Goal: Information Seeking & Learning: Learn about a topic

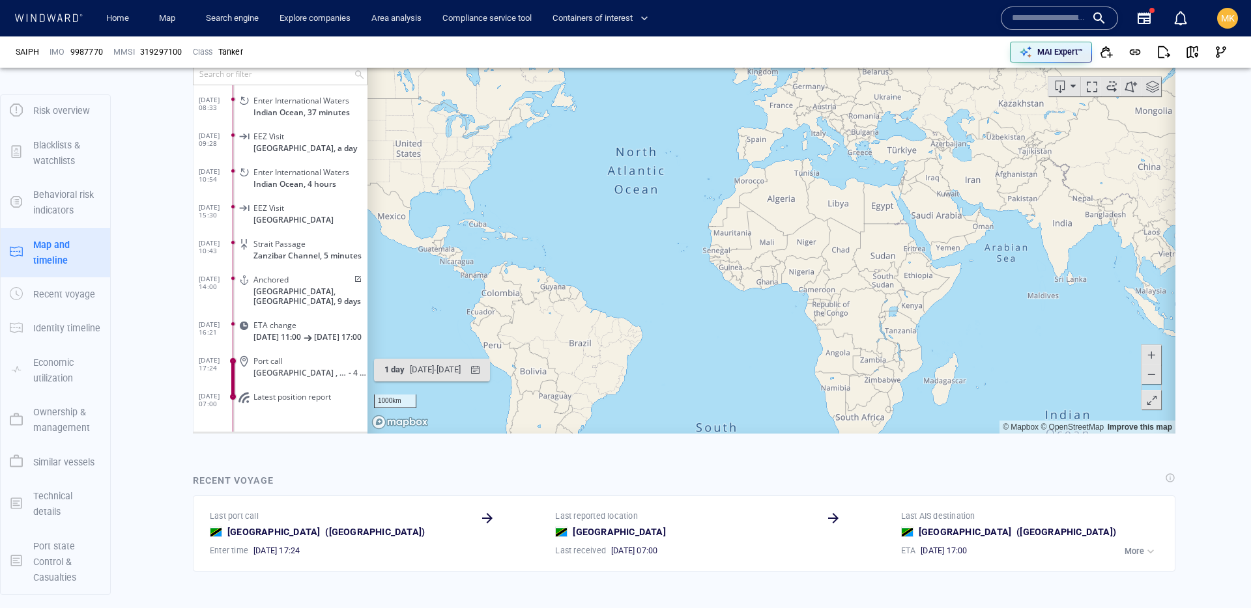
scroll to position [13918, 0]
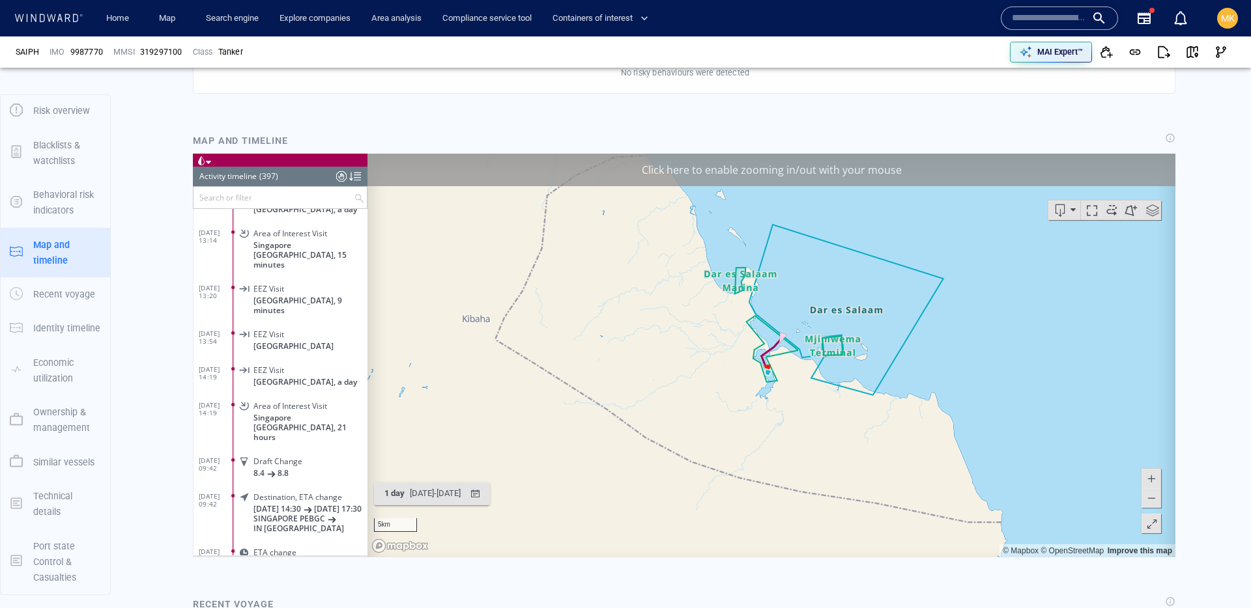
scroll to position [1121, 0]
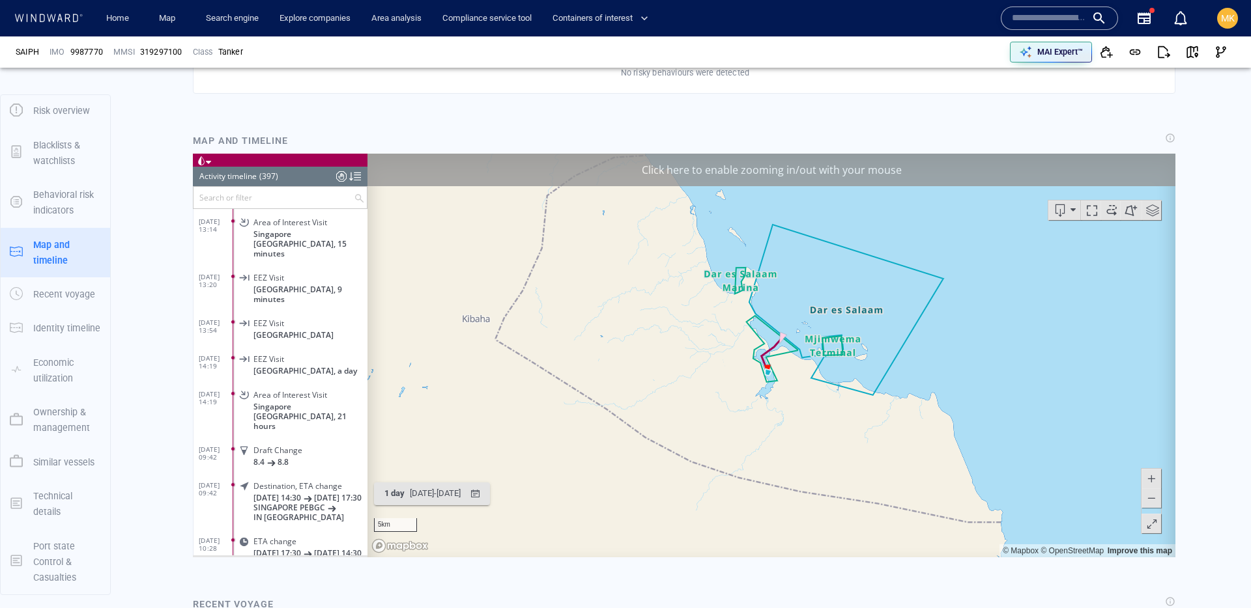
click at [311, 445] on div "Draft Change" at bounding box center [307, 450] width 109 height 10
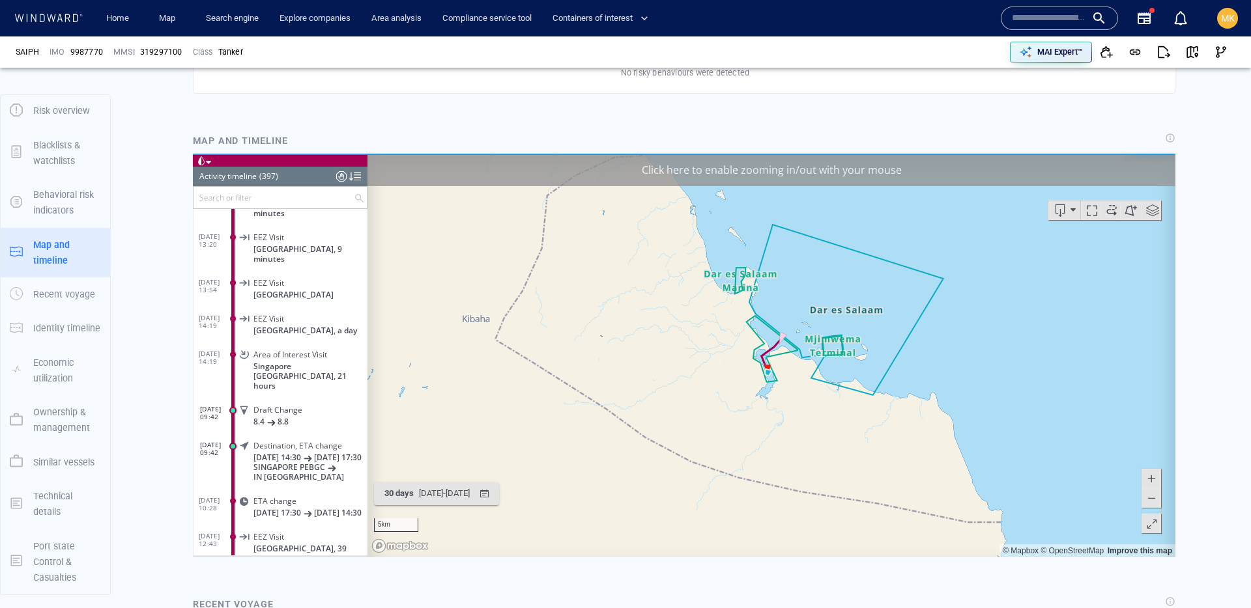
scroll to position [1163, 0]
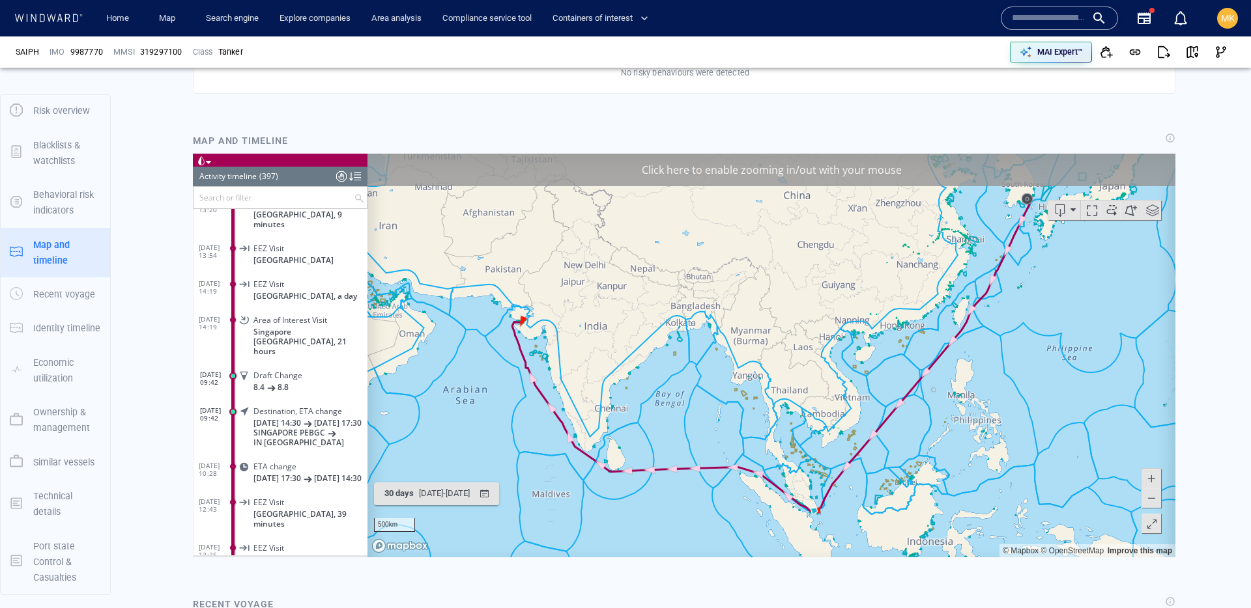
scroll to position [1189, 0]
drag, startPoint x: 552, startPoint y: 311, endPoint x: 587, endPoint y: 276, distance: 49.3
click at [552, 310] on canvas "Map" at bounding box center [771, 355] width 808 height 404
click at [663, 171] on div "Click here to enable zooming in/out with your mouse" at bounding box center [771, 169] width 808 height 33
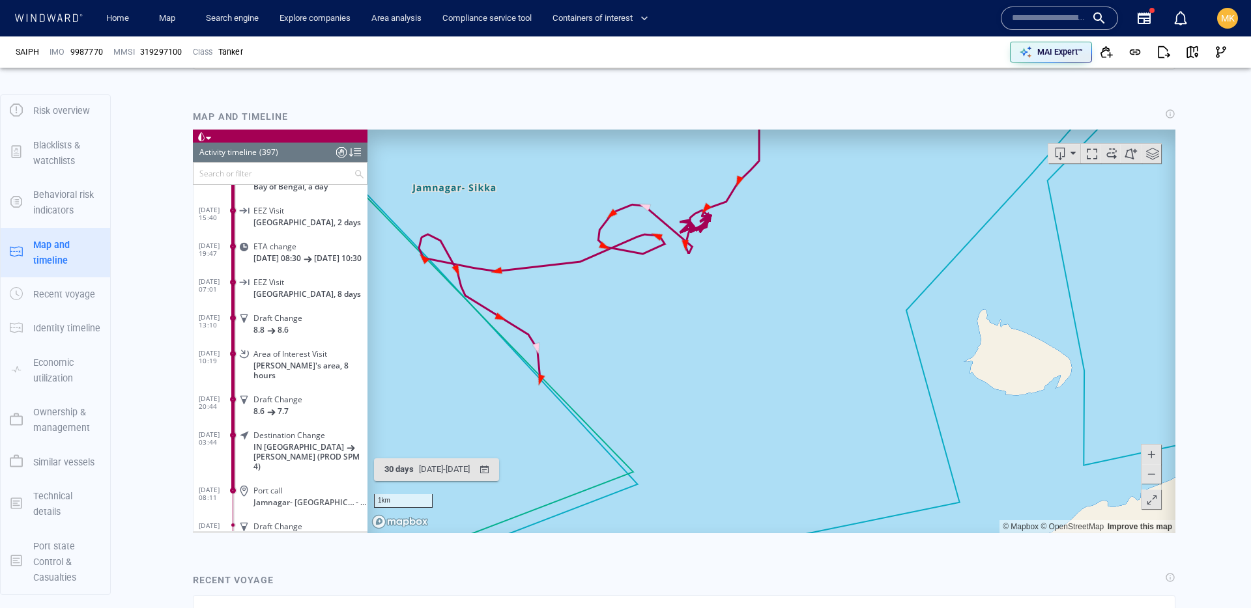
scroll to position [1858, 0]
click at [328, 318] on div "Draft Change" at bounding box center [307, 320] width 109 height 10
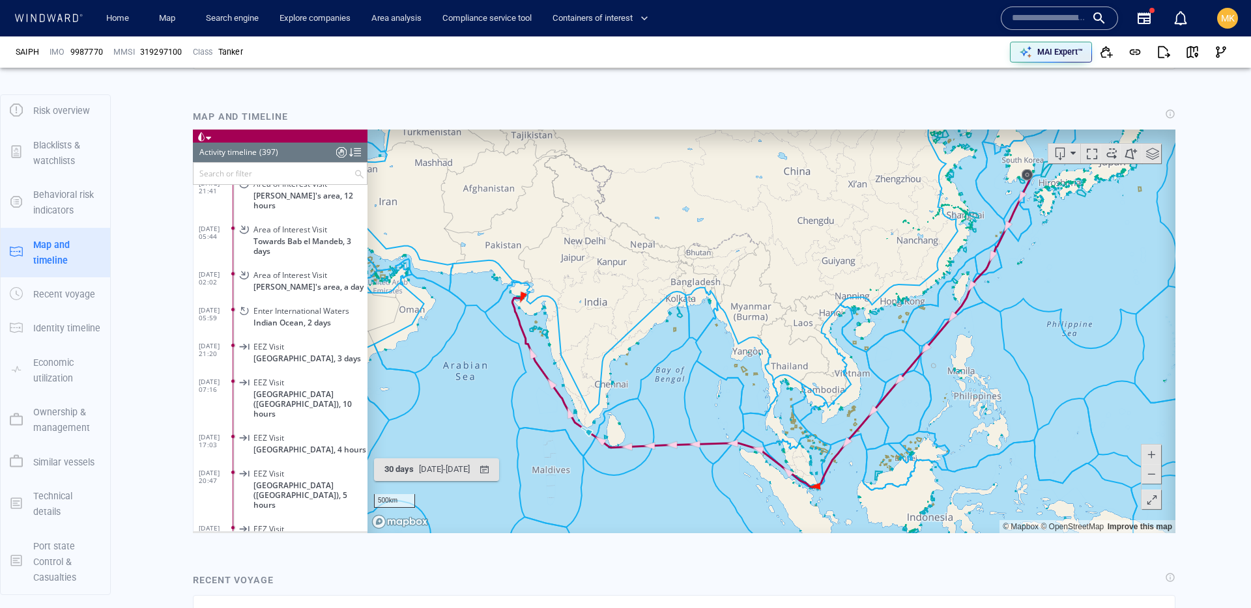
scroll to position [2305, 0]
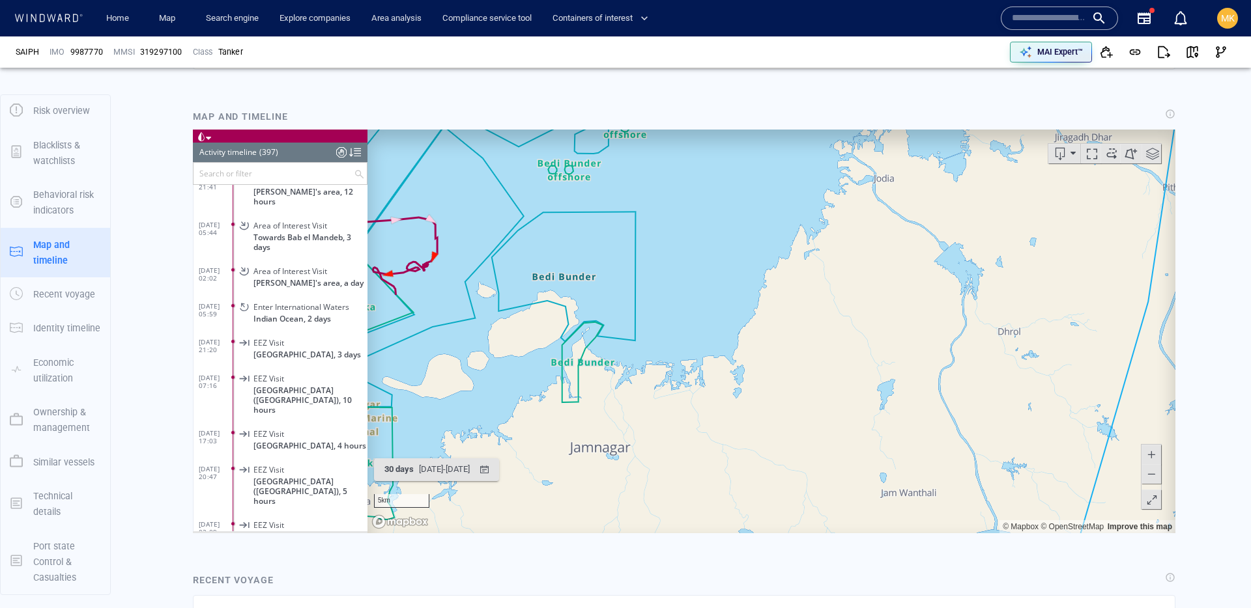
drag, startPoint x: 505, startPoint y: 299, endPoint x: 550, endPoint y: 299, distance: 45.6
click at [550, 299] on canvas "Map" at bounding box center [771, 331] width 808 height 404
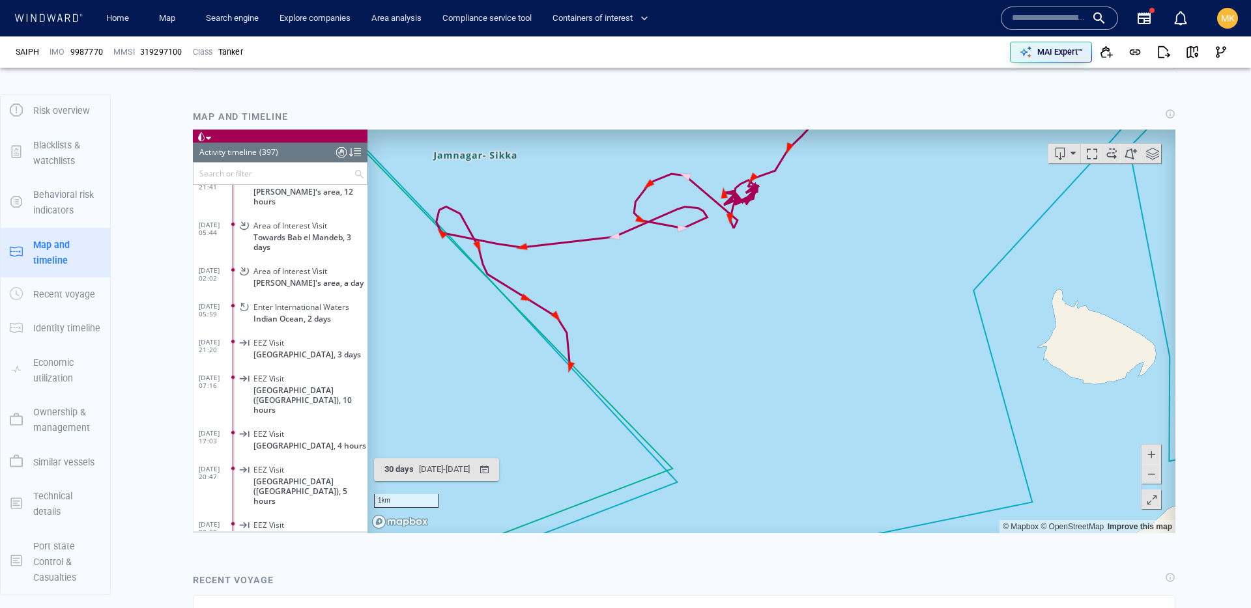
drag, startPoint x: 576, startPoint y: 304, endPoint x: 653, endPoint y: 376, distance: 105.5
click at [653, 376] on canvas "Map" at bounding box center [771, 331] width 808 height 404
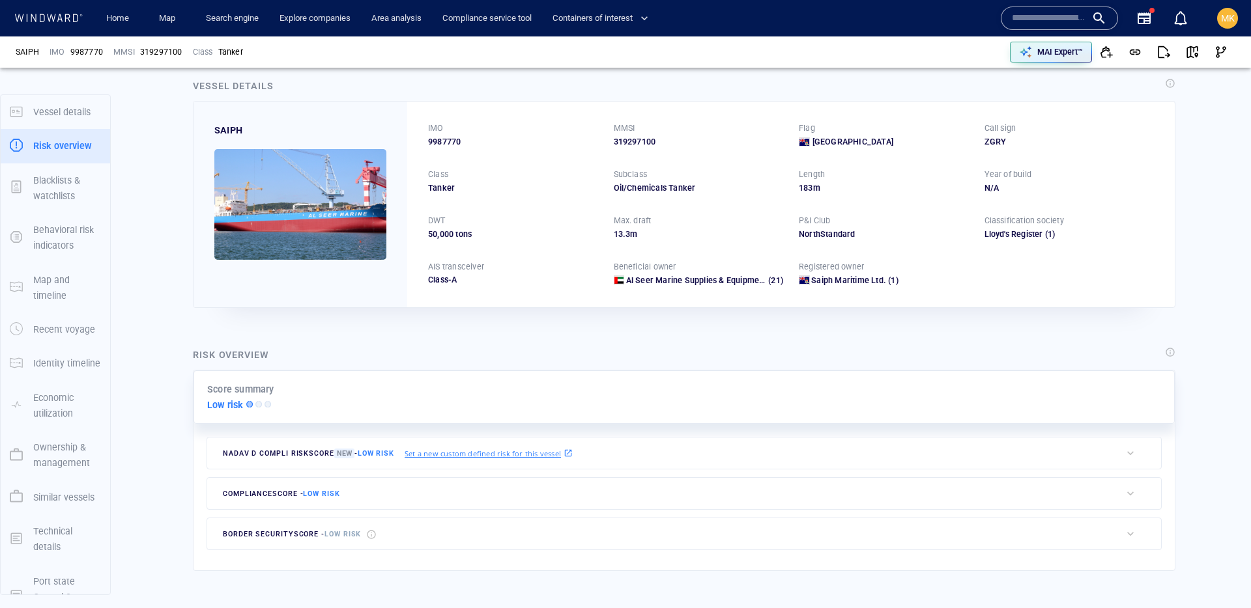
scroll to position [0, 0]
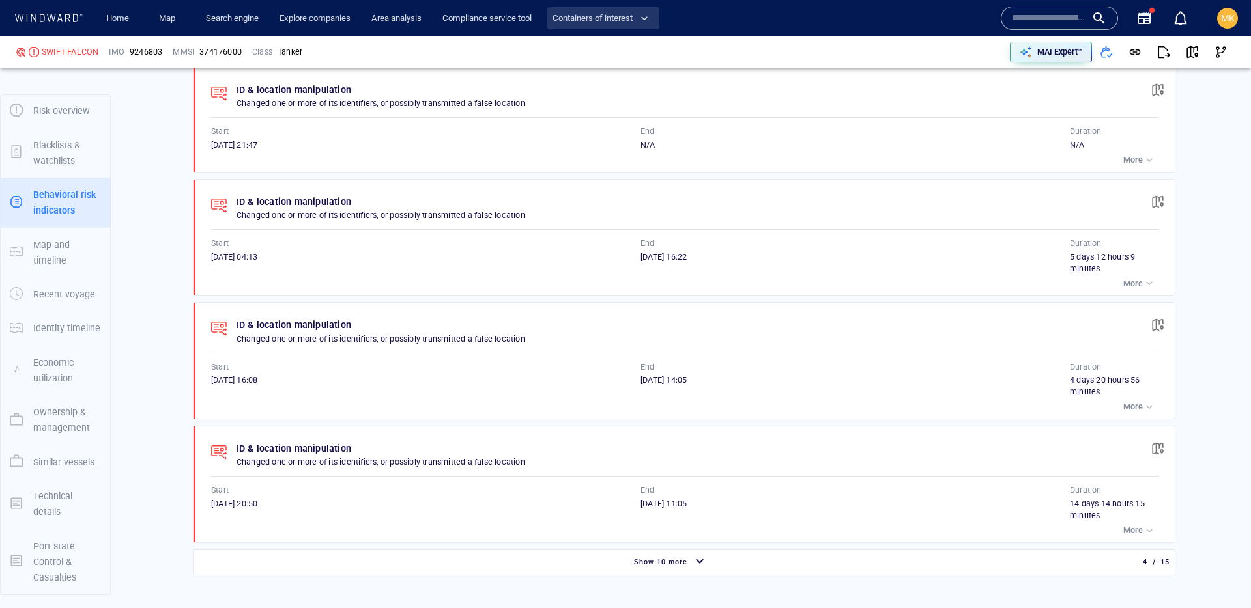
scroll to position [683, 0]
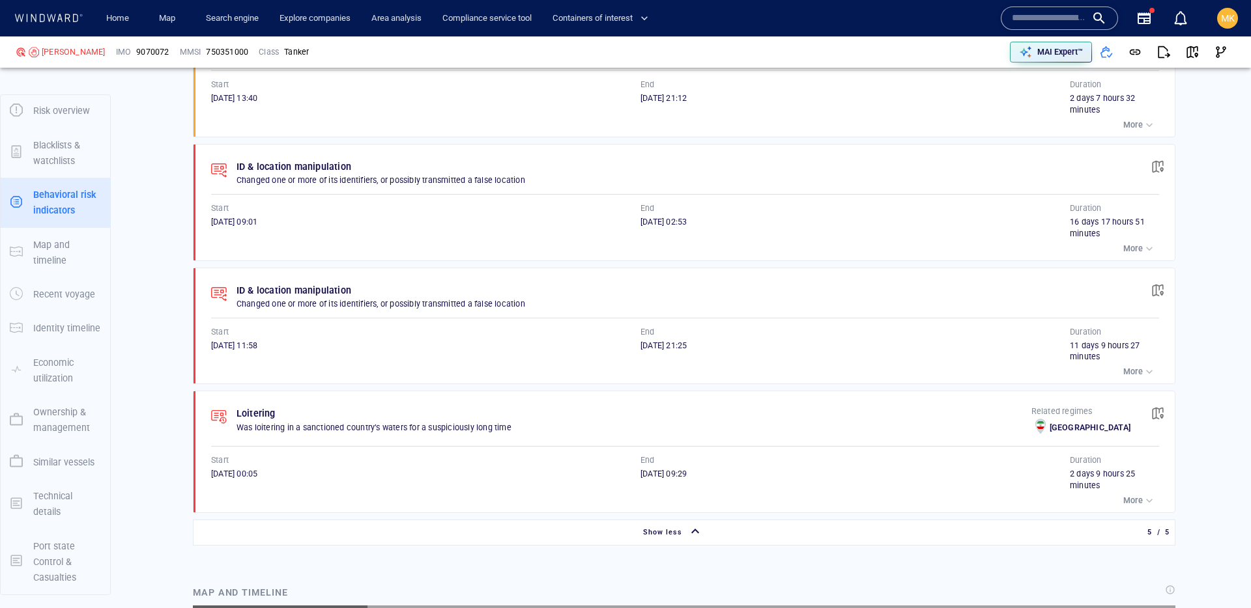
scroll to position [226056, 0]
